Goal: Transaction & Acquisition: Purchase product/service

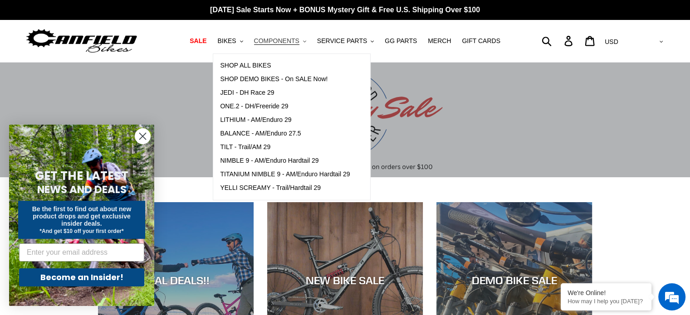
click at [284, 42] on span "COMPONENTS" at bounding box center [276, 41] width 45 height 8
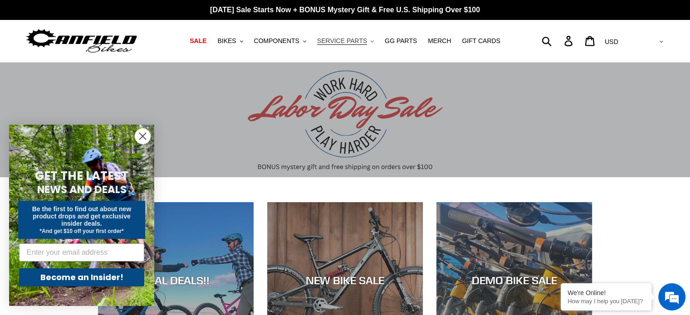
click at [337, 43] on span "SERVICE PARTS" at bounding box center [342, 41] width 50 height 8
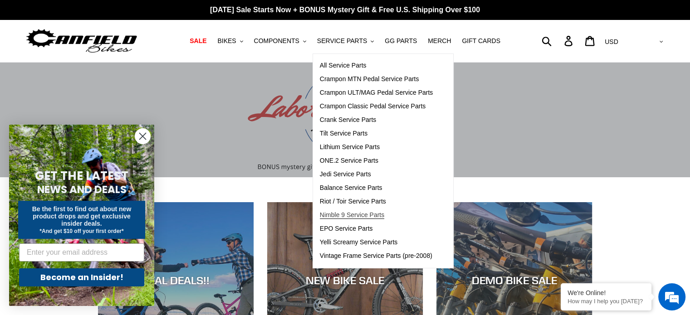
click at [342, 215] on span "Nimble 9 Service Parts" at bounding box center [352, 215] width 64 height 8
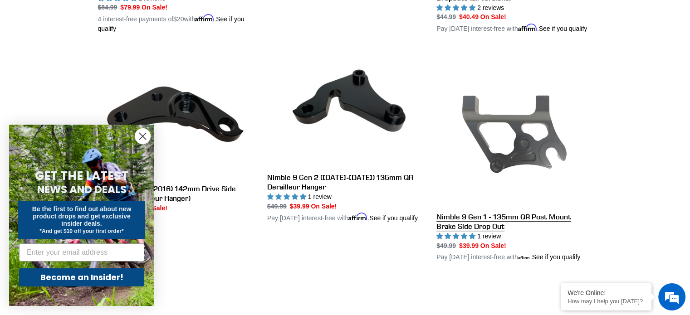
scroll to position [454, 0]
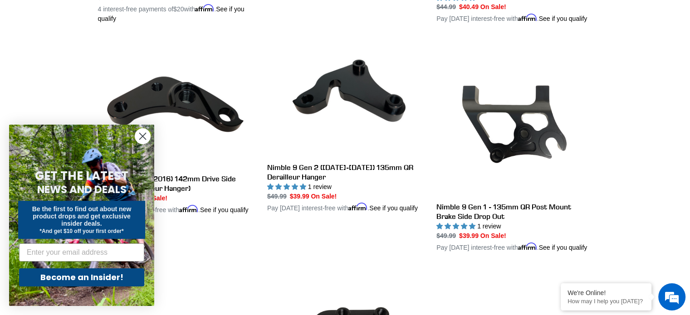
click at [138, 133] on circle "Close dialog" at bounding box center [142, 136] width 15 height 15
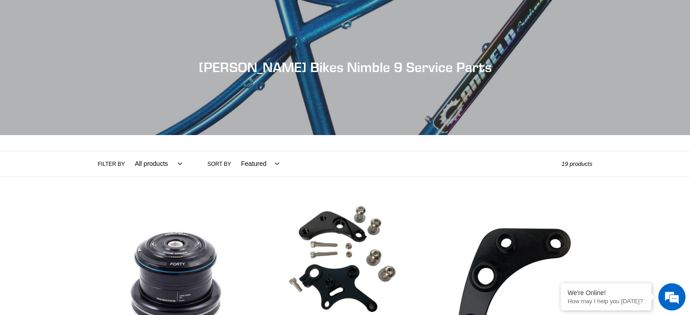
scroll to position [0, 0]
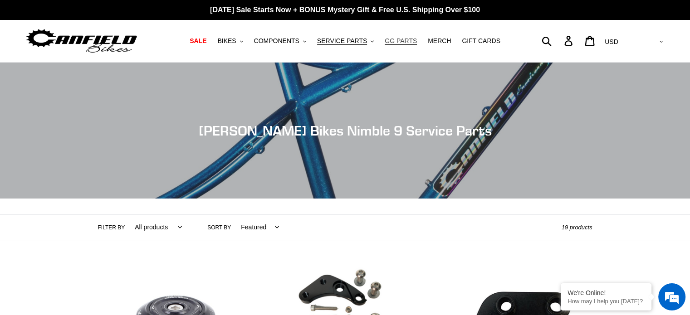
click at [399, 43] on span "GG PARTS" at bounding box center [401, 41] width 32 height 8
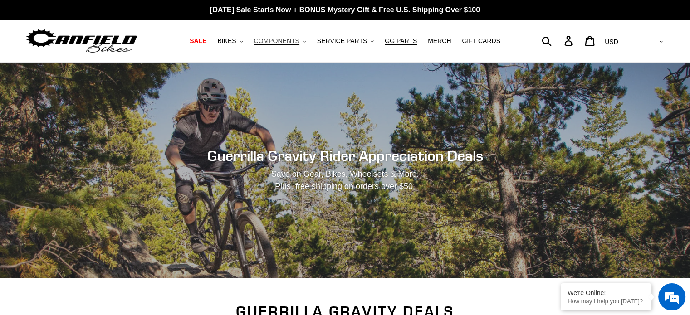
click at [283, 44] on span "COMPONENTS" at bounding box center [276, 41] width 45 height 8
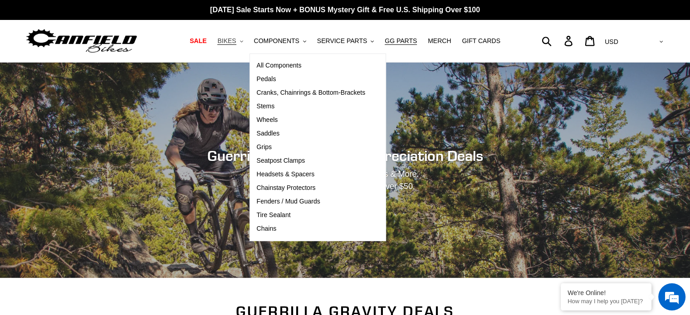
click at [236, 42] on span "BIKES" at bounding box center [226, 41] width 19 height 8
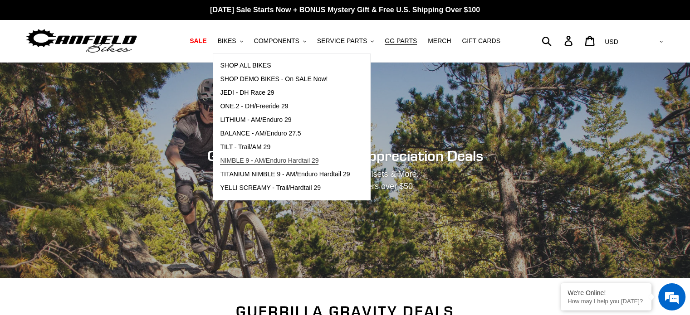
click at [308, 164] on span "NIMBLE 9 - AM/Enduro Hardtail 29" at bounding box center [269, 161] width 98 height 8
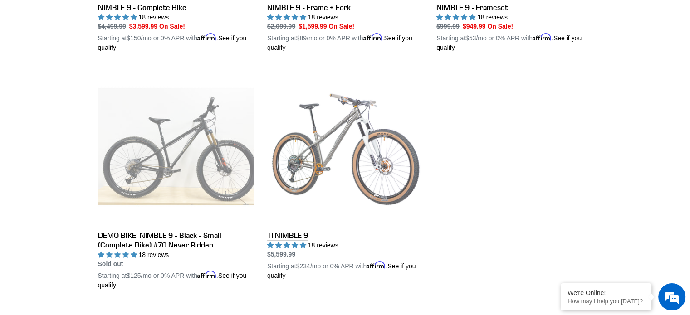
scroll to position [383, 0]
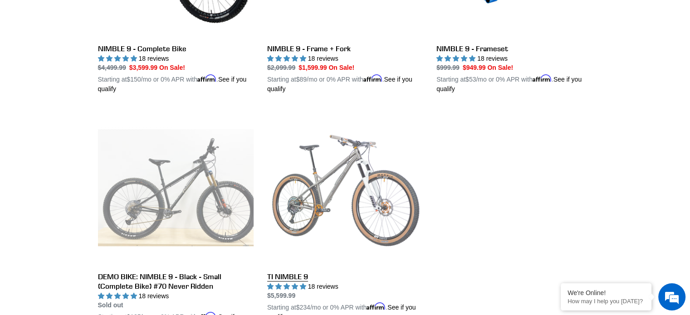
click at [343, 201] on link "TI NIMBLE 9" at bounding box center [345, 216] width 156 height 212
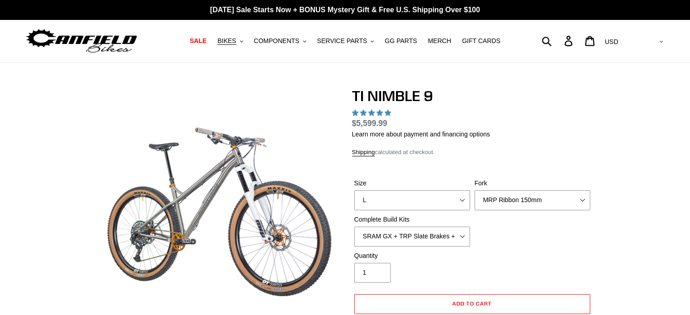
select select "highest-rating"
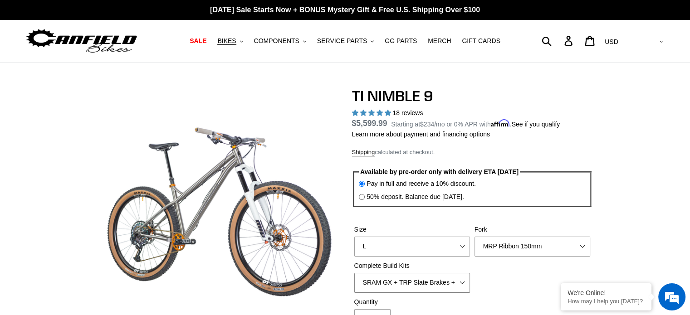
click at [460, 280] on select "SRAM GX + TRP Slate Brakes + Rotors + e13 LG-1 Wheels SHIMANO XT + SHIMANO brak…" at bounding box center [412, 283] width 116 height 20
click at [505, 243] on select "MRP Ribbon 150mm RockShox Lyrik 150mm Fox Factory 36 150mm Cane Creek Helm 150m…" at bounding box center [533, 247] width 116 height 20
click at [475, 237] on select "MRP Ribbon 150mm RockShox Lyrik 150mm Fox Factory 36 150mm Cane Creek Helm 150m…" at bounding box center [533, 247] width 116 height 20
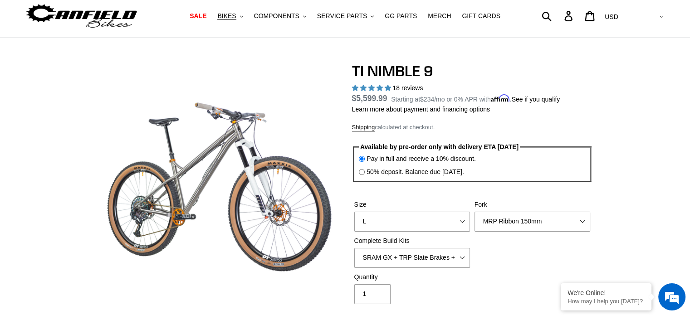
scroll to position [45, 0]
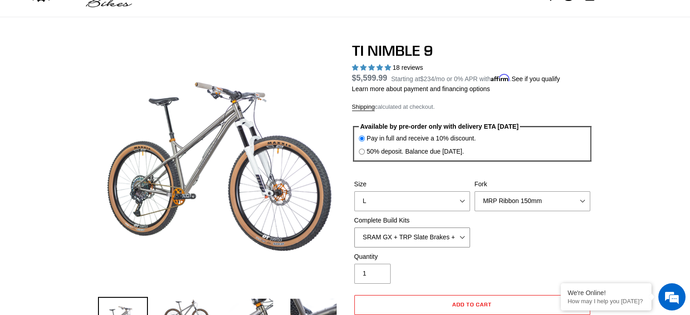
click at [436, 241] on select "SRAM GX + TRP Slate Brakes + Rotors + e13 LG-1 Wheels SHIMANO XT + SHIMANO brak…" at bounding box center [412, 238] width 116 height 20
select select "SHIMANO XTR + HOPE Brakes + DT Swiss Carbon Wheels"
click at [354, 228] on select "SRAM GX + TRP Slate Brakes + Rotors + e13 LG-1 Wheels SHIMANO XT + SHIMANO brak…" at bounding box center [412, 238] width 116 height 20
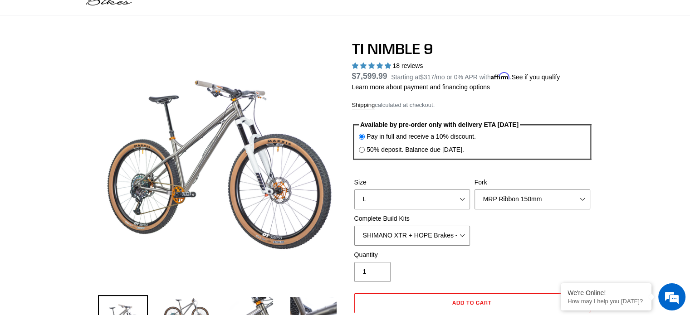
scroll to position [91, 0]
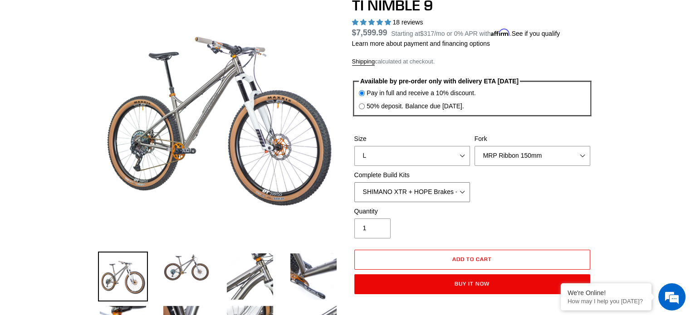
drag, startPoint x: 426, startPoint y: 193, endPoint x: 432, endPoint y: 192, distance: 6.4
click at [426, 193] on select "SRAM GX + TRP Slate Brakes + Rotors + e13 LG-1 Wheels SHIMANO XT + SHIMANO brak…" at bounding box center [412, 192] width 116 height 20
click at [584, 203] on div "Size S M L XL / XXL (Specify at checkout) Fork MRP Ribbon 150mm RockShox Lyrik …" at bounding box center [472, 170] width 240 height 73
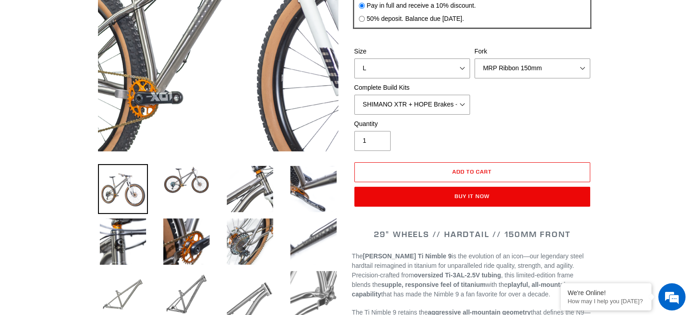
scroll to position [181, 0]
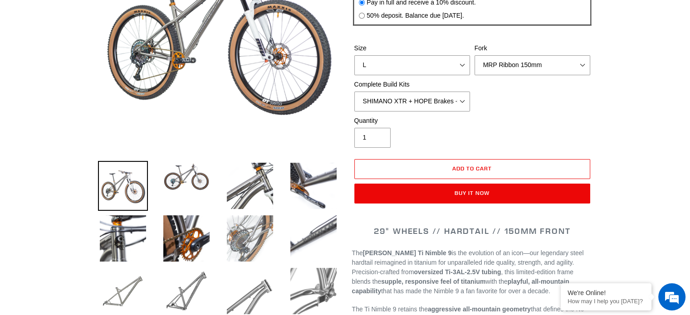
click at [240, 240] on img at bounding box center [250, 239] width 50 height 50
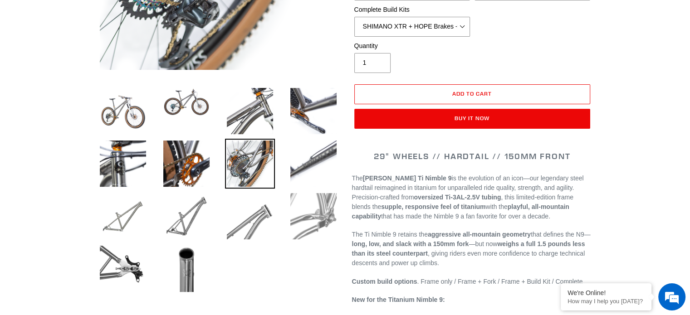
scroll to position [272, 0]
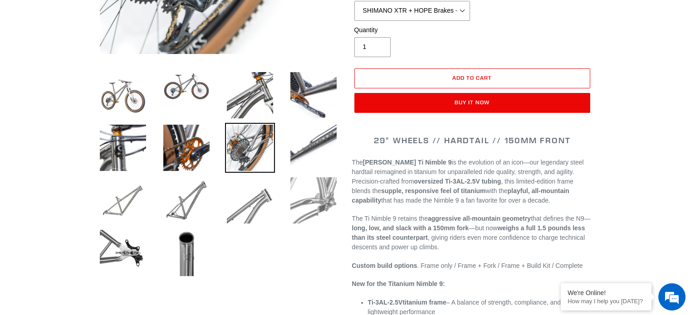
drag, startPoint x: 315, startPoint y: 201, endPoint x: 305, endPoint y: 201, distance: 10.0
click at [315, 201] on img at bounding box center [314, 201] width 50 height 50
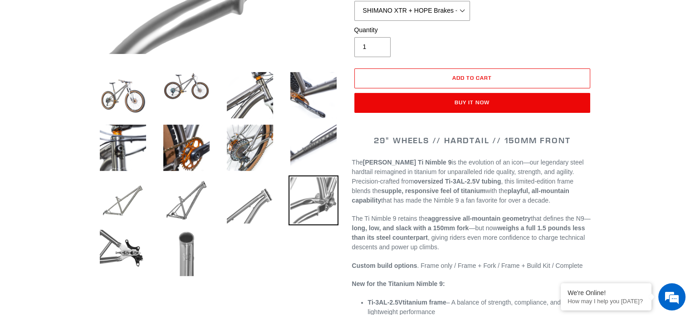
click at [182, 256] on img at bounding box center [187, 253] width 50 height 50
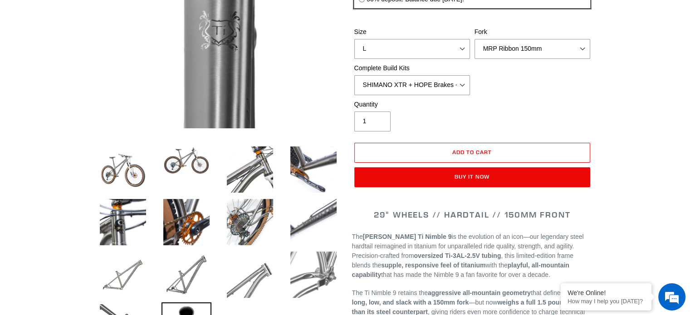
scroll to position [45, 0]
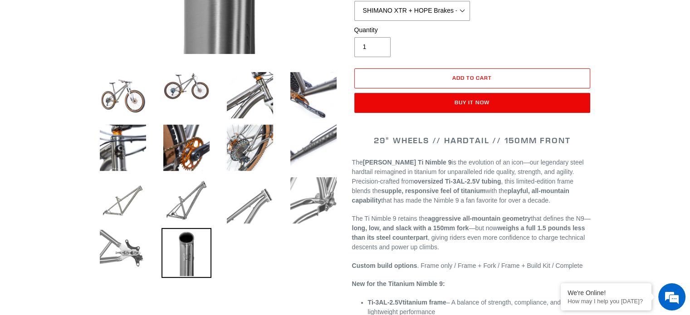
click at [132, 245] on img at bounding box center [123, 253] width 50 height 50
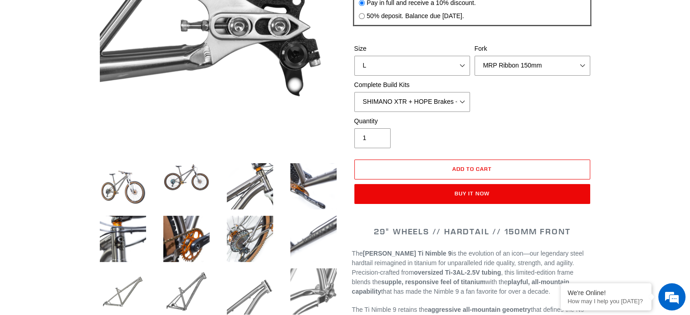
scroll to position [181, 0]
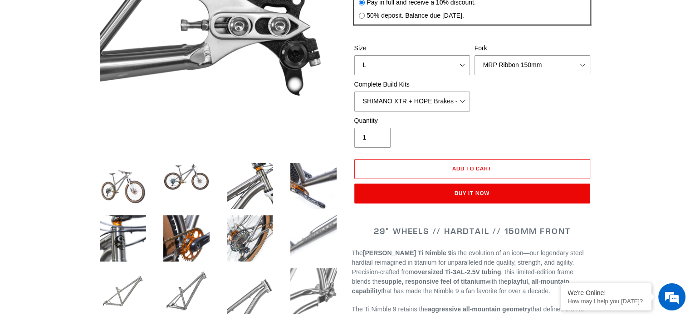
click at [318, 246] on img at bounding box center [314, 239] width 50 height 50
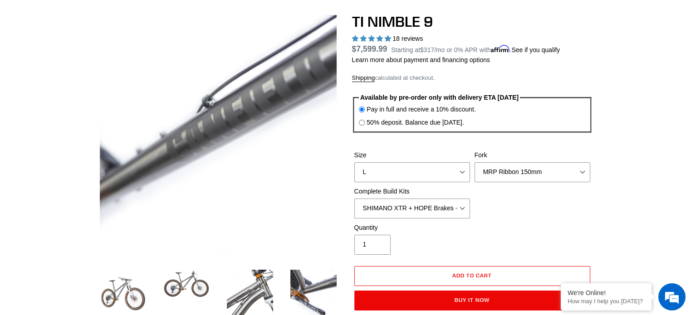
scroll to position [91, 0]
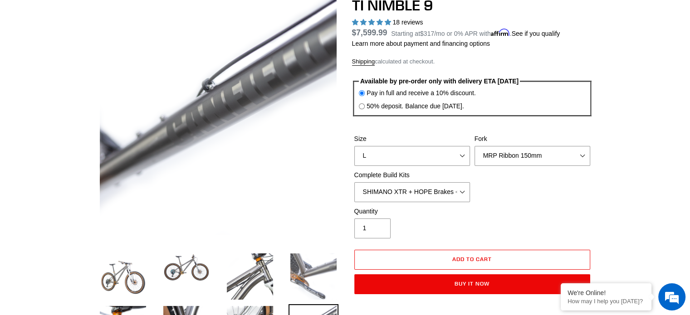
click at [311, 287] on img at bounding box center [314, 277] width 50 height 50
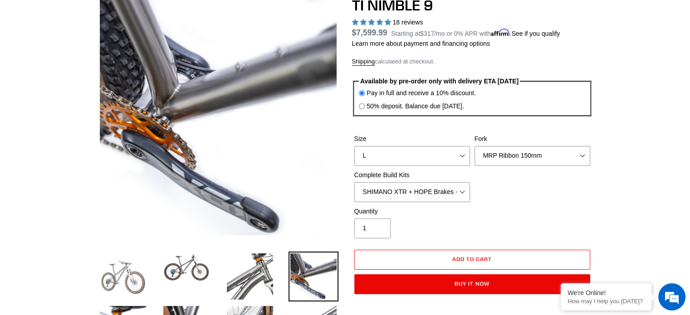
click at [144, 276] on img at bounding box center [123, 277] width 50 height 50
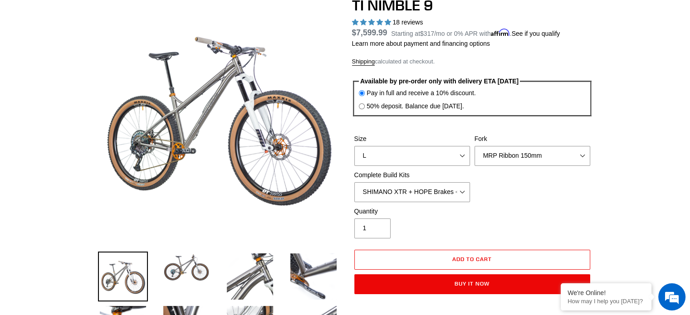
scroll to position [45, 0]
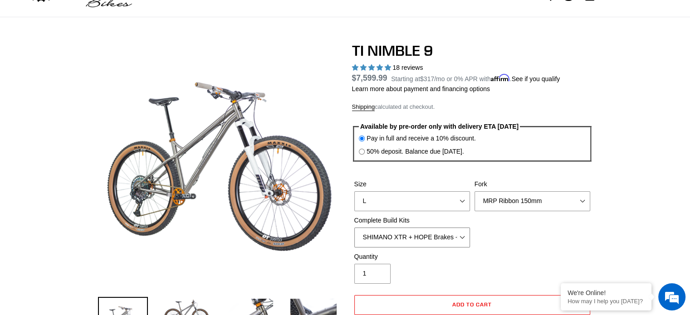
click at [399, 239] on select "SRAM GX + TRP Slate Brakes + Rotors + e13 LG-1 Wheels SHIMANO XT + SHIMANO brak…" at bounding box center [412, 238] width 116 height 20
click at [532, 204] on select "MRP Ribbon 150mm RockShox Lyrik 150mm Fox Factory 36 150mm Cane Creek Helm 150m…" at bounding box center [533, 201] width 116 height 20
click at [475, 191] on select "MRP Ribbon 150mm RockShox Lyrik 150mm Fox Factory 36 150mm Cane Creek Helm 150m…" at bounding box center [533, 201] width 116 height 20
drag, startPoint x: 527, startPoint y: 203, endPoint x: 529, endPoint y: 208, distance: 5.7
click at [527, 203] on select "MRP Ribbon 150mm RockShox Lyrik 150mm Fox Factory 36 150mm Cane Creek Helm 150m…" at bounding box center [533, 201] width 116 height 20
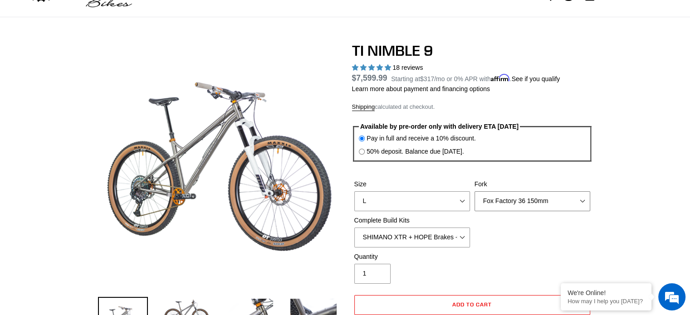
click at [475, 191] on select "MRP Ribbon 150mm RockShox Lyrik 150mm Fox Factory 36 150mm Cane Creek Helm 150m…" at bounding box center [533, 201] width 116 height 20
click at [526, 206] on select "MRP Ribbon 150mm RockShox Lyrik 150mm Fox Factory 36 150mm Cane Creek Helm 150m…" at bounding box center [533, 201] width 116 height 20
select select "MRP Ribbon 150mm"
click at [475, 191] on select "MRP Ribbon 150mm RockShox Lyrik 150mm Fox Factory 36 150mm Cane Creek Helm 150m…" at bounding box center [533, 201] width 116 height 20
drag, startPoint x: 443, startPoint y: 237, endPoint x: 443, endPoint y: 245, distance: 7.3
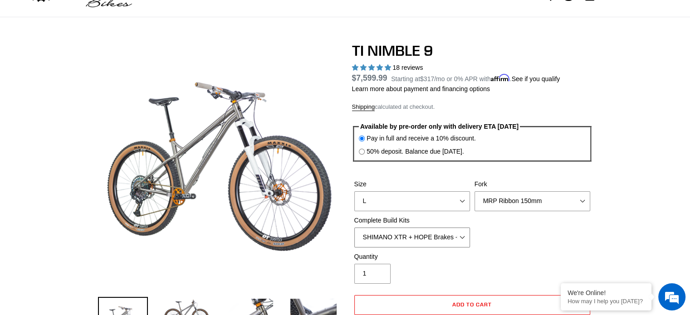
click at [443, 237] on select "SRAM GX + TRP Slate Brakes + Rotors + e13 LG-1 Wheels SHIMANO XT + SHIMANO brak…" at bounding box center [412, 238] width 116 height 20
select select "SRAM GX + TRP Slate Brakes + Rotors + e13 LG-1 Wheels"
click at [354, 228] on select "SRAM GX + TRP Slate Brakes + Rotors + e13 LG-1 Wheels SHIMANO XT + SHIMANO brak…" at bounding box center [412, 238] width 116 height 20
drag, startPoint x: 487, startPoint y: 217, endPoint x: 494, endPoint y: 206, distance: 13.1
click at [489, 216] on div "Size S M L XL / XXL (Specify at checkout) Fork MRP Ribbon 150mm RockShox Lyrik …" at bounding box center [472, 216] width 240 height 73
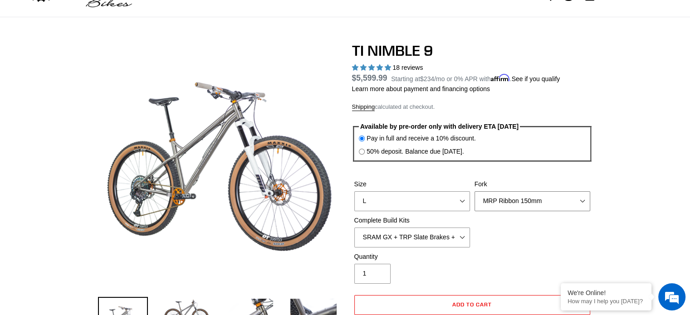
drag, startPoint x: 495, startPoint y: 203, endPoint x: 497, endPoint y: 207, distance: 4.7
click at [495, 203] on select "MRP Ribbon 150mm RockShox Lyrik 150mm Fox Factory 36 150mm Cane Creek Helm 150m…" at bounding box center [533, 201] width 116 height 20
click at [475, 191] on select "MRP Ribbon 150mm RockShox Lyrik 150mm Fox Factory 36 150mm Cane Creek Helm 150m…" at bounding box center [533, 201] width 116 height 20
click at [503, 217] on div "Size S M L XL / XXL (Specify at checkout) Fork MRP Ribbon 150mm RockShox Lyrik …" at bounding box center [472, 216] width 240 height 73
drag, startPoint x: 503, startPoint y: 198, endPoint x: 502, endPoint y: 209, distance: 10.9
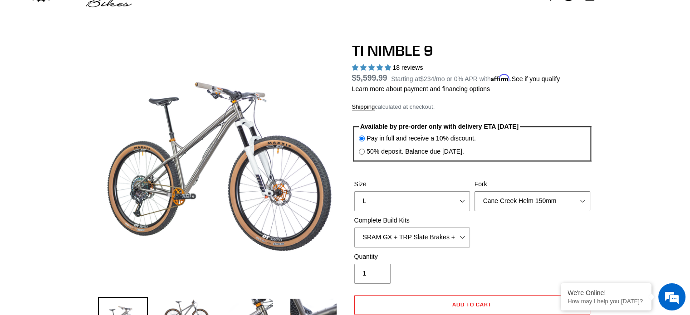
click at [503, 198] on select "MRP Ribbon 150mm RockShox Lyrik 150mm Fox Factory 36 150mm Cane Creek Helm 150m…" at bounding box center [533, 201] width 116 height 20
click at [475, 191] on select "MRP Ribbon 150mm RockShox Lyrik 150mm Fox Factory 36 150mm Cane Creek Helm 150m…" at bounding box center [533, 201] width 116 height 20
click at [503, 206] on select "MRP Ribbon 150mm RockShox Lyrik 150mm Fox Factory 36 150mm Cane Creek Helm 150m…" at bounding box center [533, 201] width 116 height 20
click at [475, 191] on select "MRP Ribbon 150mm RockShox Lyrik 150mm Fox Factory 36 150mm Cane Creek Helm 150m…" at bounding box center [533, 201] width 116 height 20
click at [508, 211] on div "Size S M L XL / XXL (Specify at checkout) Fork MRP Ribbon 150mm RockShox Lyrik …" at bounding box center [472, 216] width 240 height 73
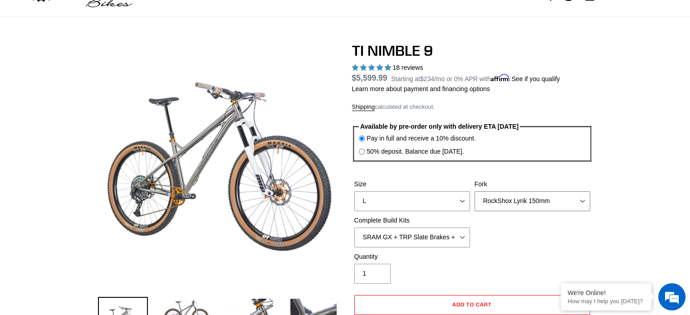
drag, startPoint x: 502, startPoint y: 197, endPoint x: 504, endPoint y: 209, distance: 11.9
click at [502, 197] on select "MRP Ribbon 150mm RockShox Lyrik 150mm Fox Factory 36 150mm Cane Creek Helm 150m…" at bounding box center [533, 201] width 116 height 20
select select "MRP Ribbon 150mm"
click at [475, 191] on select "MRP Ribbon 150mm RockShox Lyrik 150mm Fox Factory 36 150mm Cane Creek Helm 150m…" at bounding box center [533, 201] width 116 height 20
click at [453, 202] on select "S M L XL / XXL (Specify at checkout)" at bounding box center [412, 201] width 116 height 20
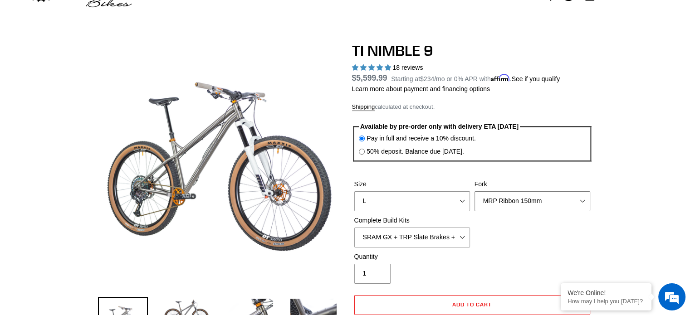
click at [529, 195] on select "MRP Ribbon 150mm RockShox Lyrik 150mm Fox Factory 36 150mm Cane Creek Helm 150m…" at bounding box center [533, 201] width 116 height 20
drag, startPoint x: 448, startPoint y: 235, endPoint x: 446, endPoint y: 240, distance: 5.7
click at [448, 235] on select "SRAM GX + TRP Slate Brakes + Rotors + e13 LG-1 Wheels SHIMANO XT + SHIMANO brak…" at bounding box center [412, 238] width 116 height 20
select select "SHIMANO XTR + HOPE Brakes + DT Swiss Carbon Wheels"
click at [354, 228] on select "SRAM GX + TRP Slate Brakes + Rotors + e13 LG-1 Wheels SHIMANO XT + SHIMANO brak…" at bounding box center [412, 238] width 116 height 20
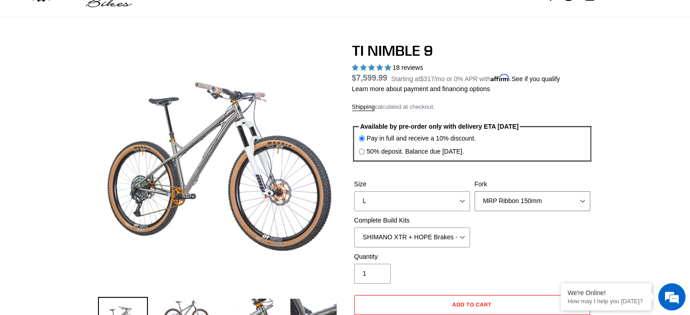
click at [518, 201] on select "MRP Ribbon 150mm RockShox Lyrik 150mm Fox Factory 36 150mm Cane Creek Helm 150m…" at bounding box center [533, 201] width 116 height 20
click at [475, 191] on select "MRP Ribbon 150mm RockShox Lyrik 150mm Fox Factory 36 150mm Cane Creek Helm 150m…" at bounding box center [533, 201] width 116 height 20
click at [517, 204] on select "MRP Ribbon 150mm RockShox Lyrik 150mm Fox Factory 36 150mm Cane Creek Helm 150m…" at bounding box center [533, 201] width 116 height 20
select select "MRP Ribbon 150mm"
click at [475, 191] on select "MRP Ribbon 150mm RockShox Lyrik 150mm Fox Factory 36 150mm Cane Creek Helm 150m…" at bounding box center [533, 201] width 116 height 20
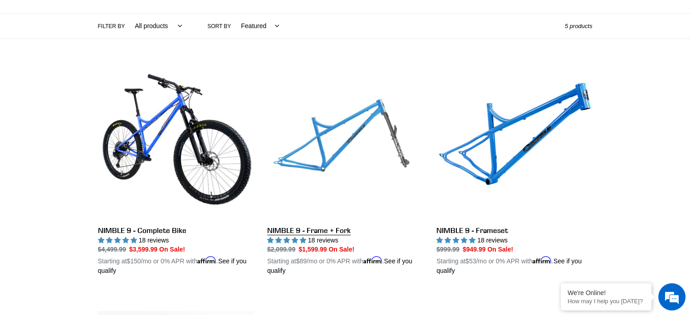
scroll to position [202, 0]
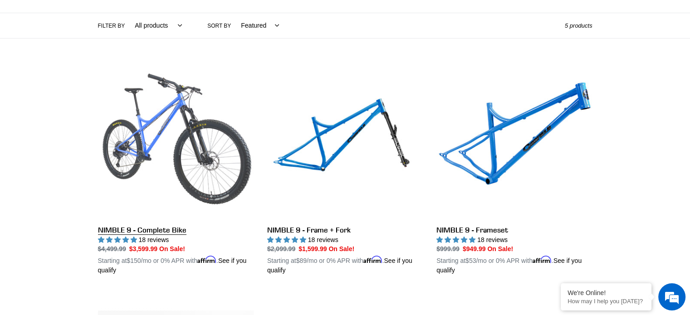
click at [177, 147] on link "NIMBLE 9 - Complete Bike" at bounding box center [176, 170] width 156 height 212
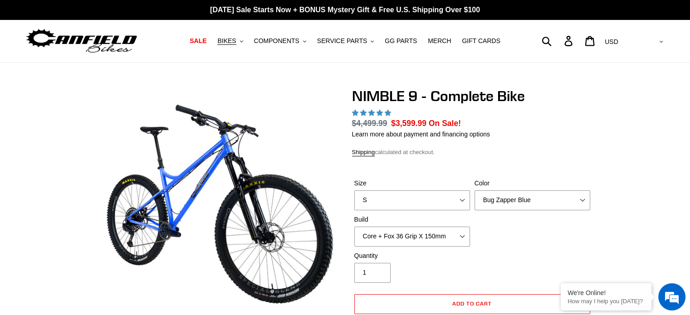
select select "highest-rating"
click at [509, 202] on select "Bug Zapper Blue Purple Haze - Sold Out Galaxy Black" at bounding box center [533, 201] width 116 height 20
click at [475, 191] on select "Bug Zapper Blue Purple Haze - Sold Out Galaxy Black" at bounding box center [533, 201] width 116 height 20
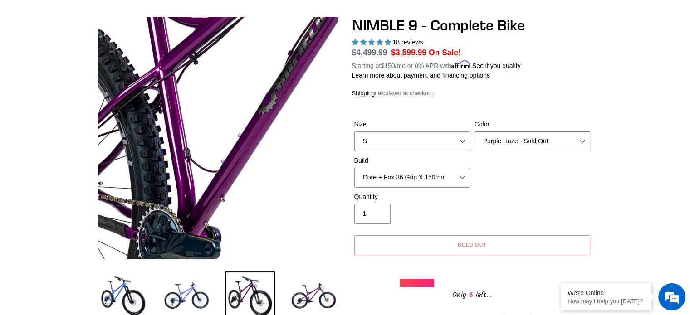
scroll to position [91, 0]
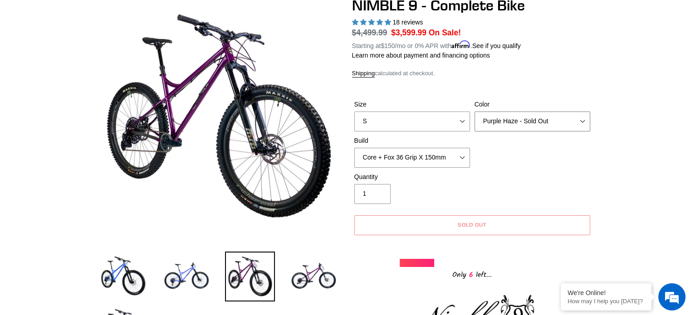
click at [490, 126] on select "Bug Zapper Blue Purple Haze - Sold Out Galaxy Black" at bounding box center [533, 122] width 116 height 20
click at [475, 112] on select "Bug Zapper Blue Purple Haze - Sold Out Galaxy Black" at bounding box center [533, 122] width 116 height 20
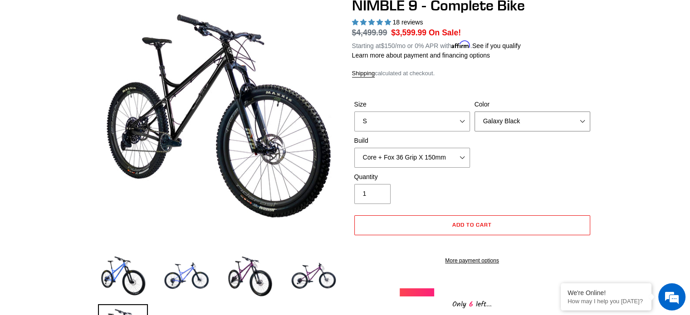
click at [505, 116] on select "Bug Zapper Blue Purple Haze - Sold Out Galaxy Black" at bounding box center [533, 122] width 116 height 20
select select "Bug Zapper Blue"
click at [475, 112] on select "Bug Zapper Blue Purple Haze - Sold Out Galaxy Black" at bounding box center [533, 122] width 116 height 20
